Goal: Navigation & Orientation: Find specific page/section

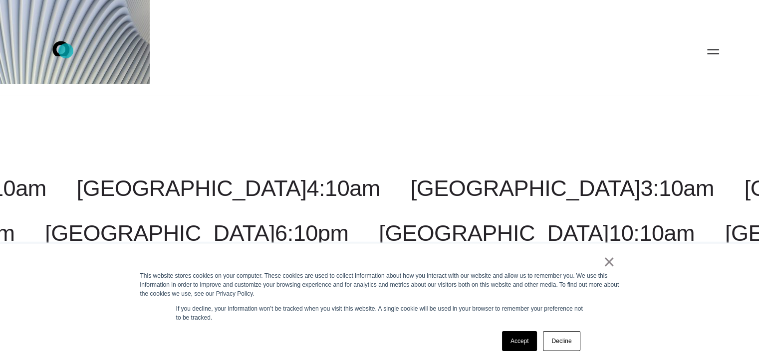
click at [66, 51] on icon at bounding box center [60, 48] width 17 height 15
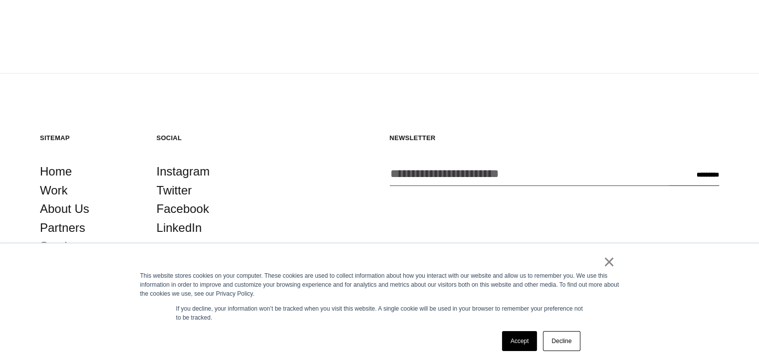
scroll to position [2701, 0]
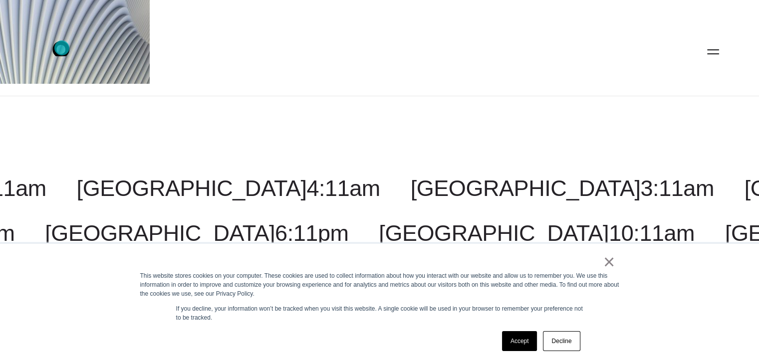
click at [62, 48] on icon ".st0{display:none;} .st1{display:inline;} .st2{font-family:'HelveticaNeue-Mediu…" at bounding box center [68, 51] width 64 height 26
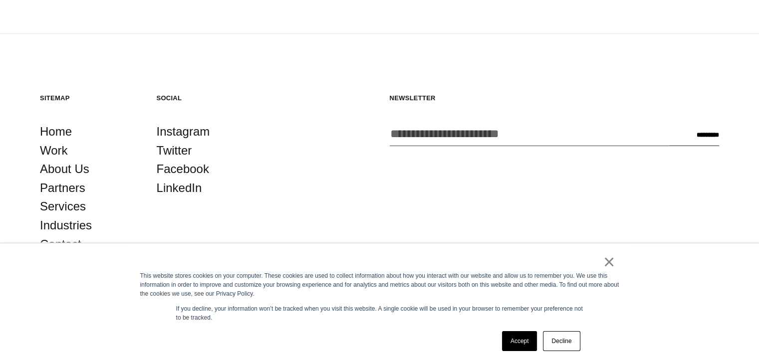
scroll to position [2701, 0]
click at [60, 148] on link "Work" at bounding box center [54, 150] width 28 height 19
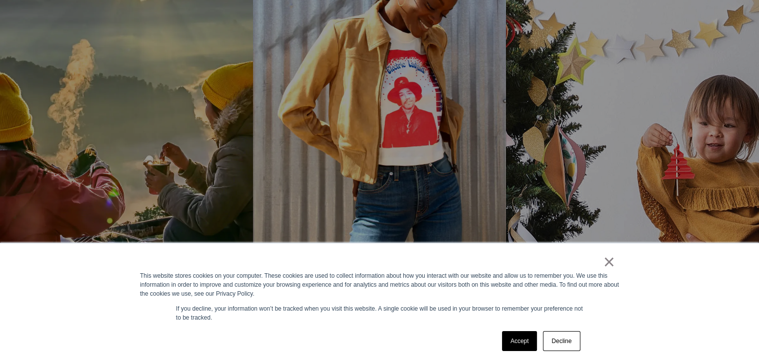
scroll to position [1117, 0]
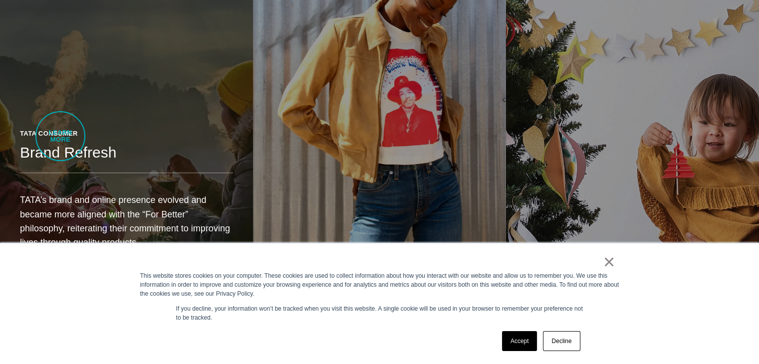
click at [60, 136] on header "Tata Consumer Brand Refresh" at bounding box center [126, 151] width 213 height 45
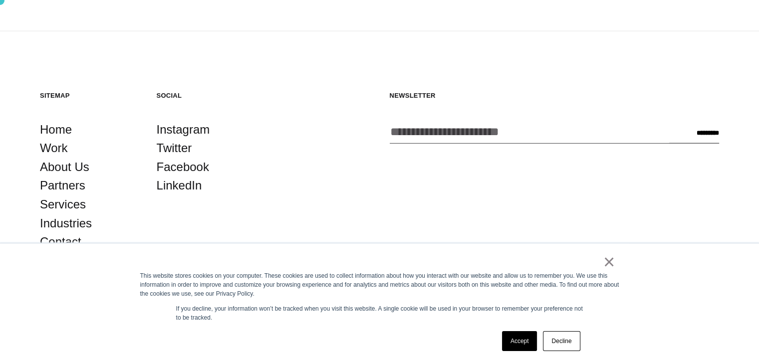
scroll to position [10184, 0]
click at [80, 170] on link "About Us" at bounding box center [64, 167] width 49 height 19
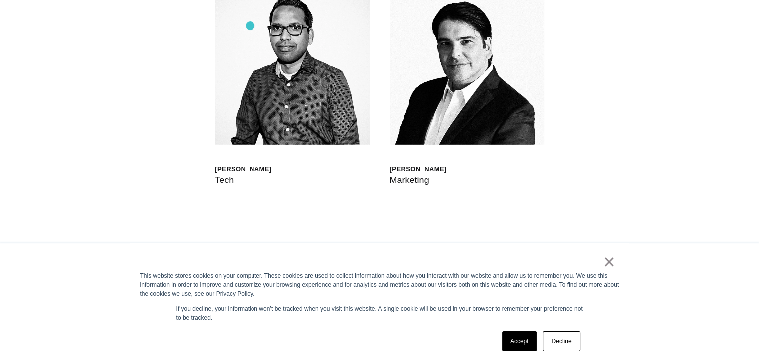
scroll to position [2993, 0]
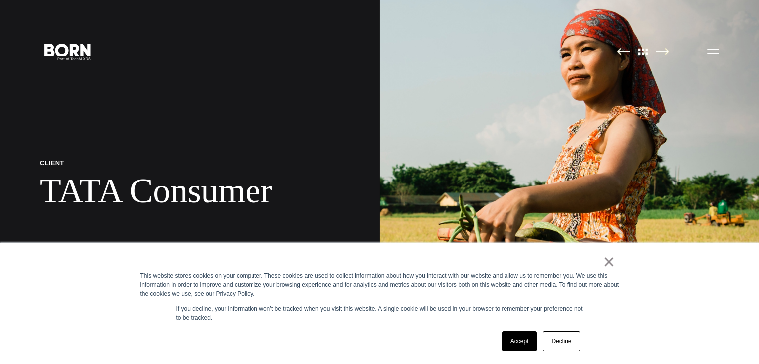
scroll to position [10184, 0]
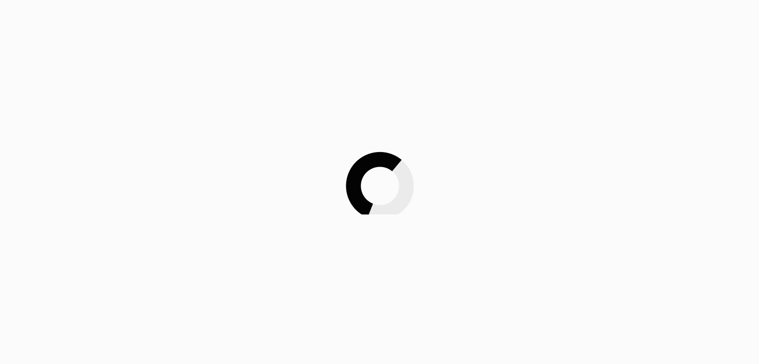
scroll to position [2701, 0]
